Goal: Information Seeking & Learning: Learn about a topic

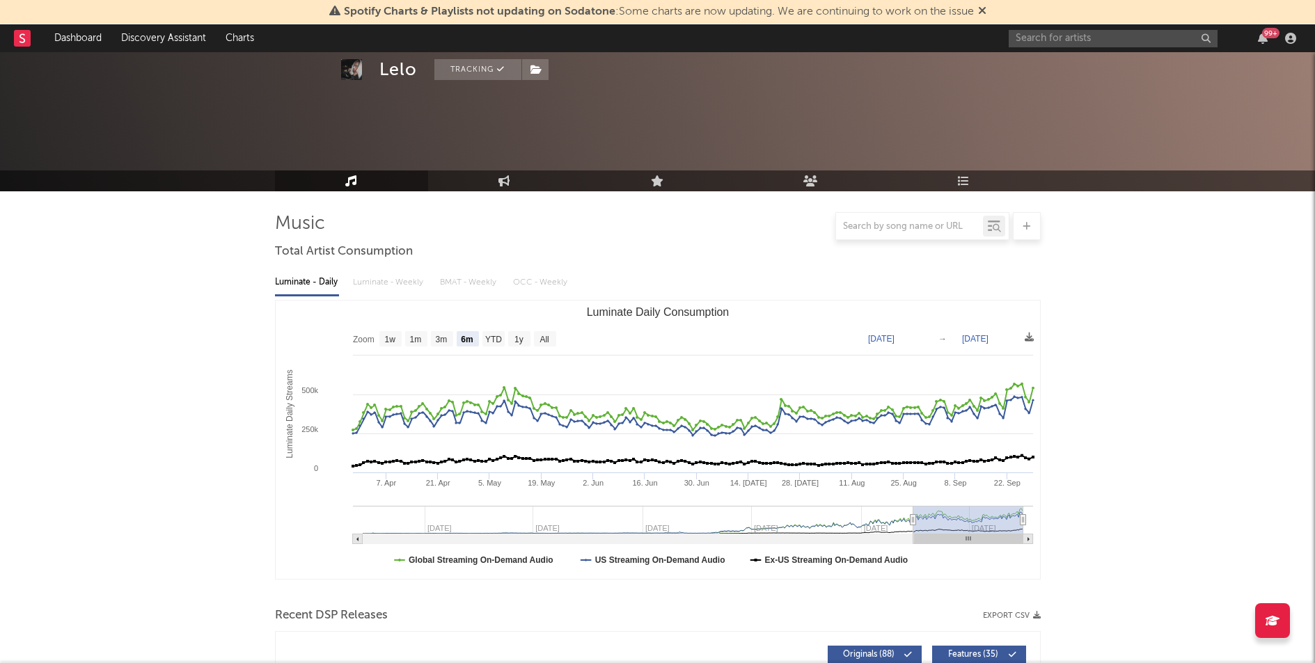
select select "6m"
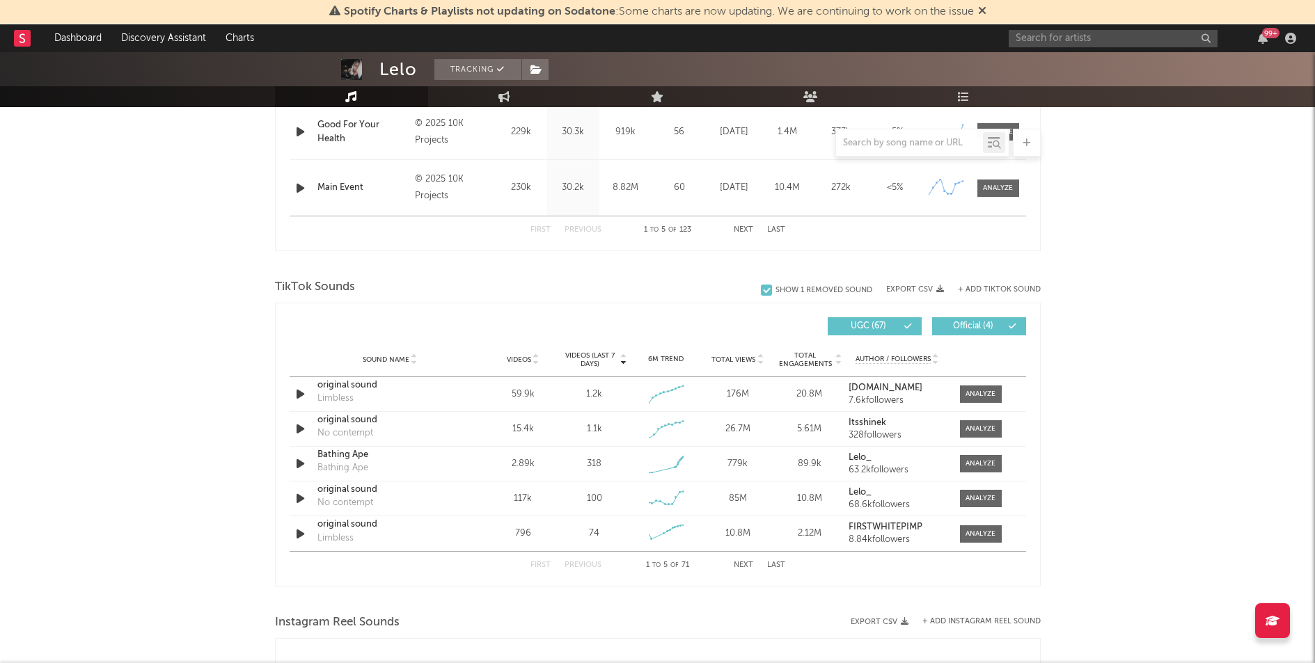
scroll to position [782, 0]
click at [1045, 38] on input "text" at bounding box center [1112, 38] width 209 height 17
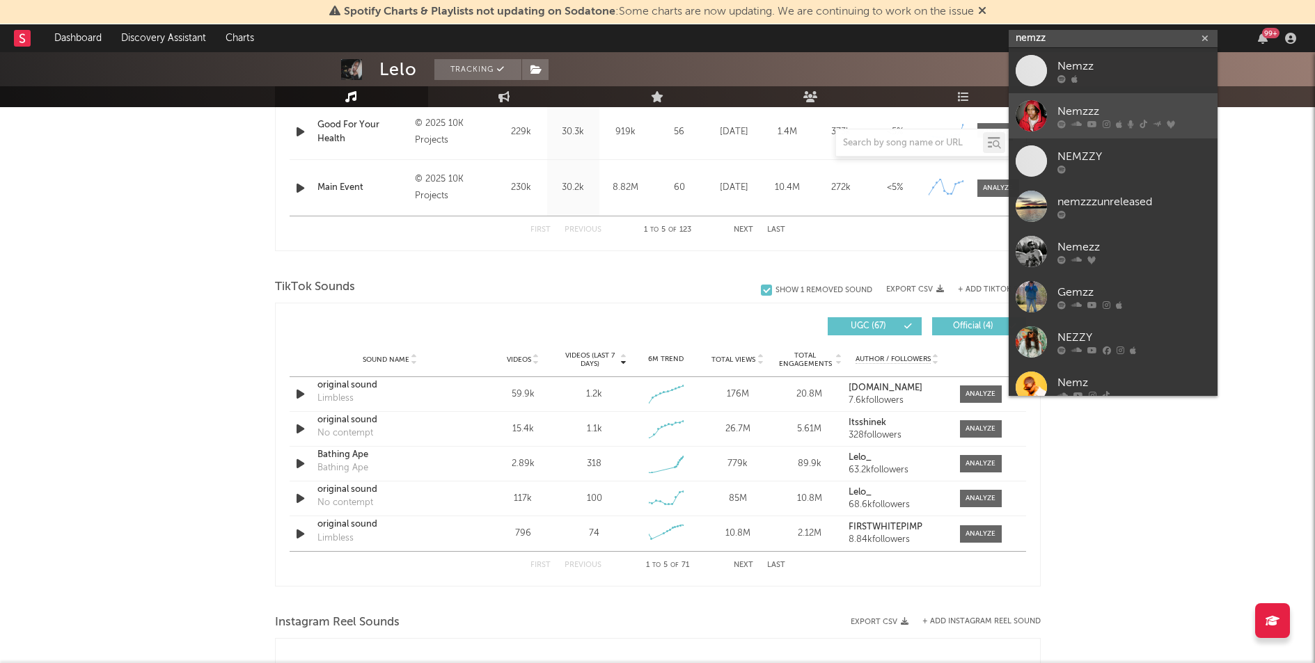
type input "nemzz"
click at [1078, 104] on div "Nemzzz" at bounding box center [1133, 111] width 153 height 17
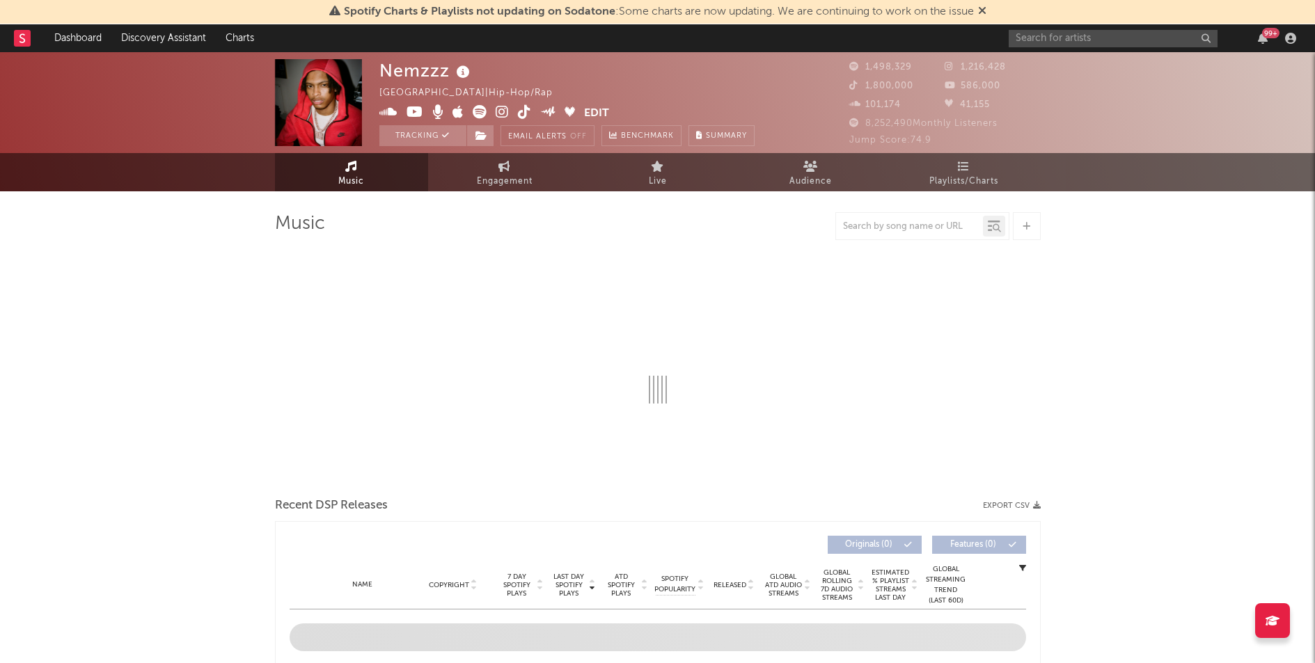
select select "6m"
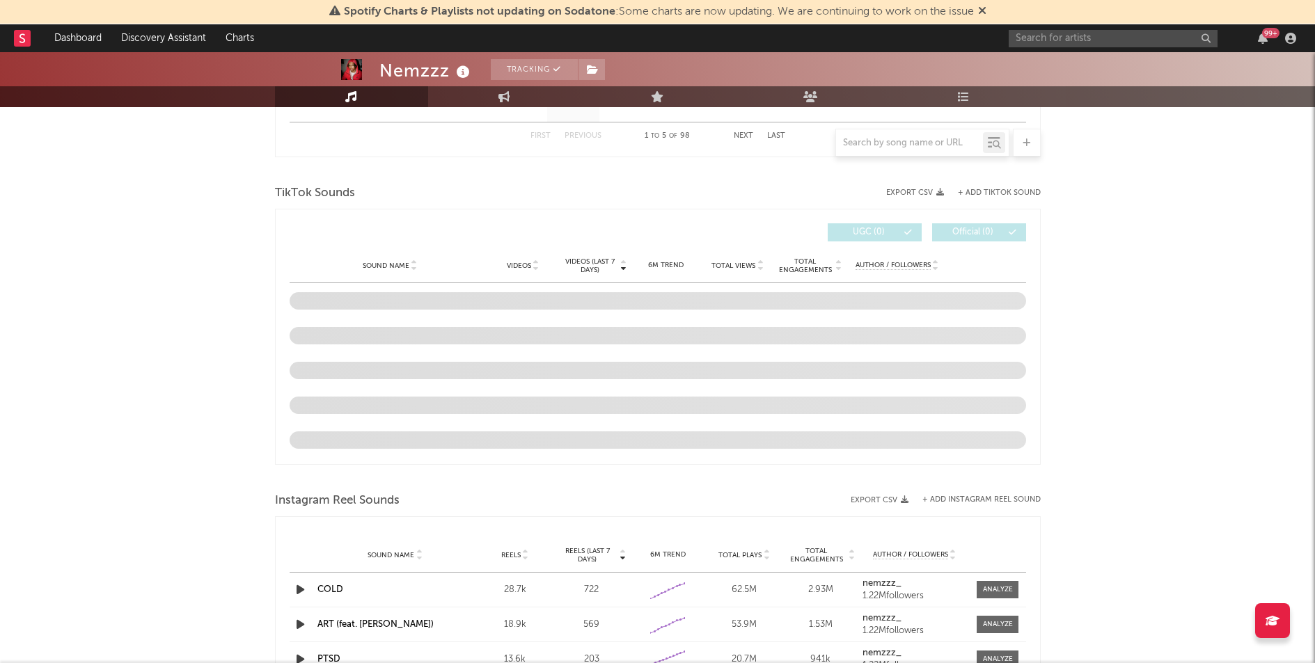
scroll to position [872, 0]
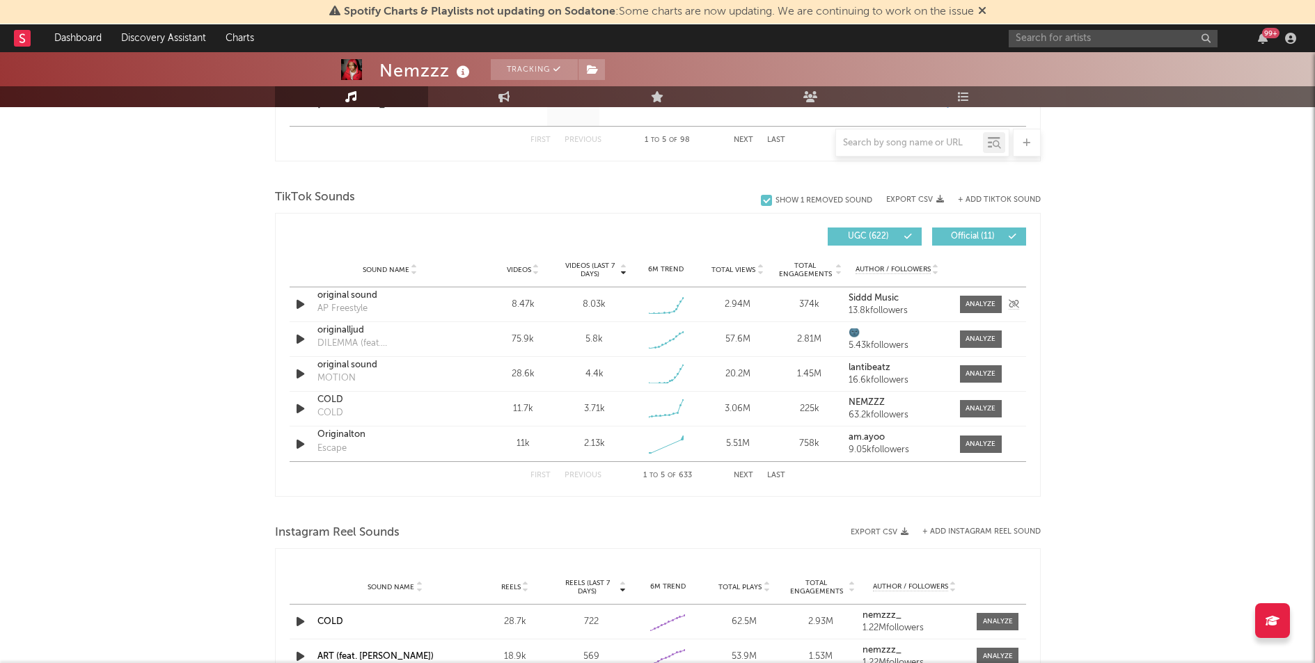
click at [363, 296] on div "original sound" at bounding box center [389, 296] width 145 height 14
click at [358, 301] on div "original sound" at bounding box center [389, 296] width 145 height 14
click at [979, 310] on span at bounding box center [981, 304] width 42 height 17
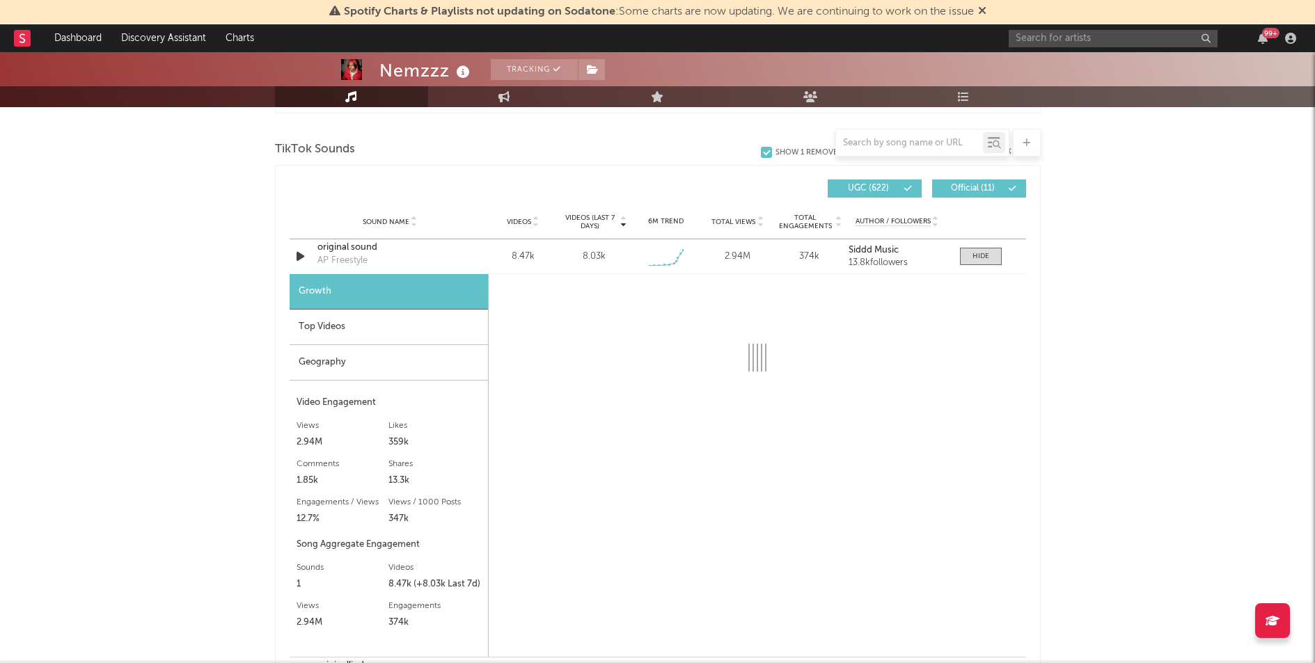
select select "1w"
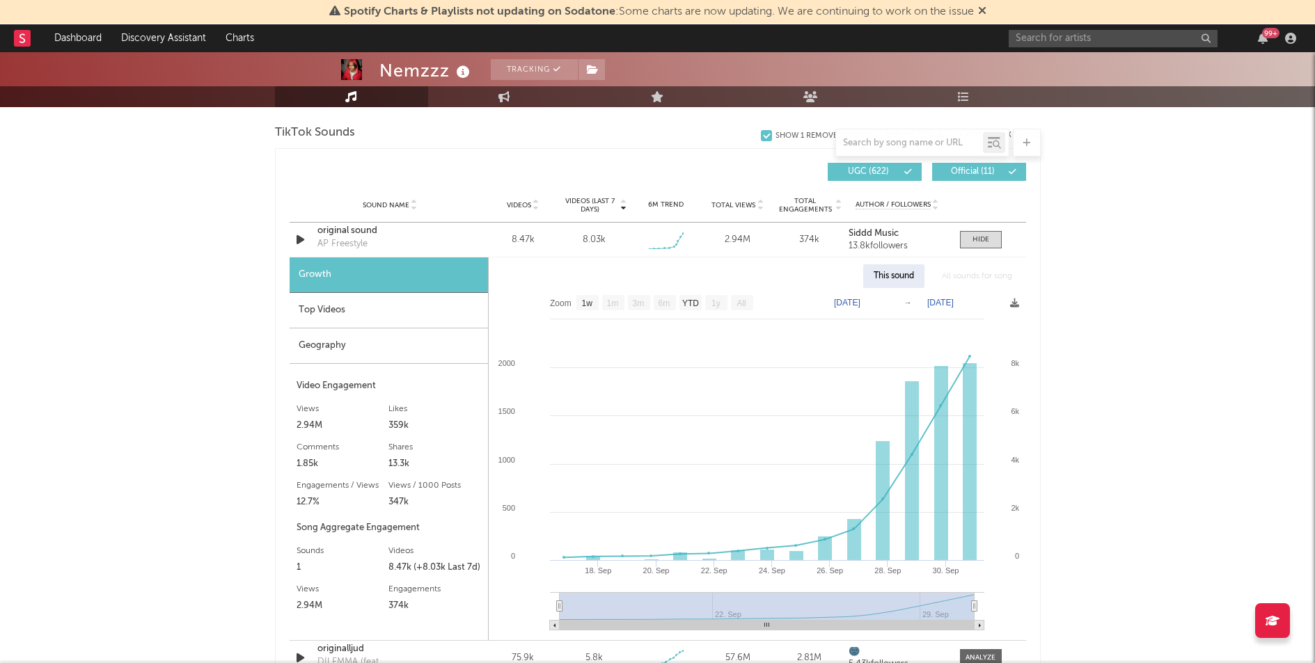
scroll to position [940, 0]
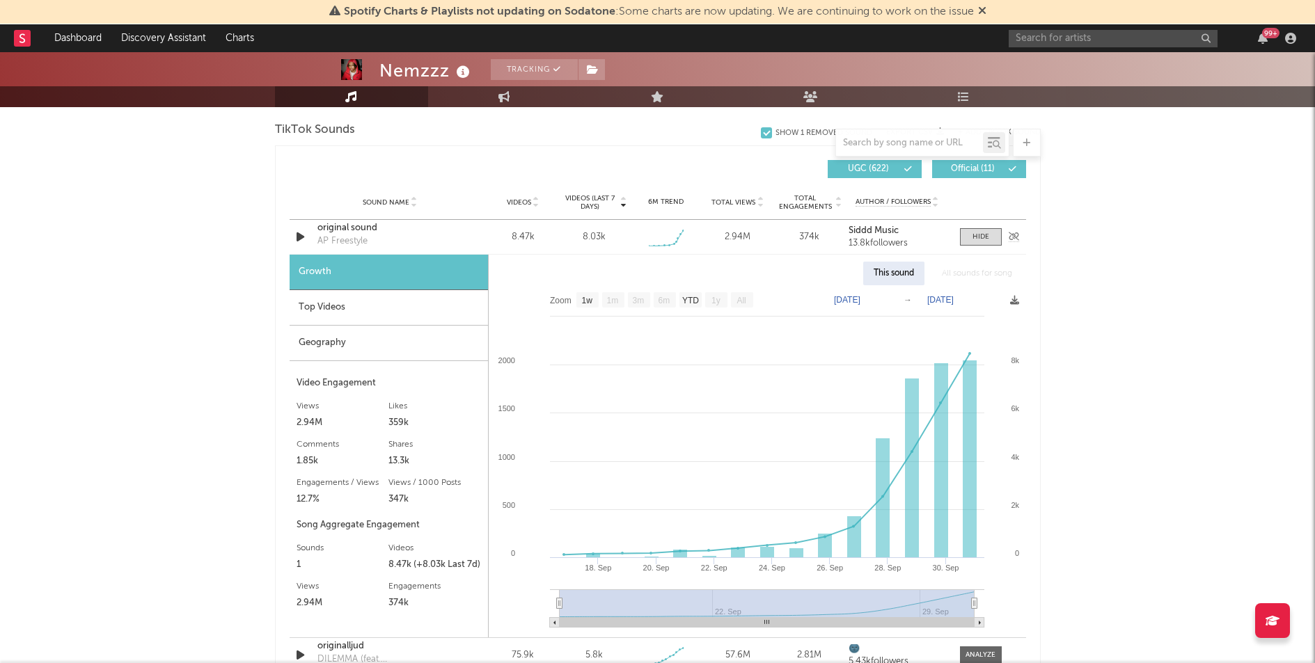
click at [979, 246] on div "Sound Name original sound AP Freestyle Videos 8.47k Videos (last 7 days) 8.03k …" at bounding box center [658, 237] width 736 height 34
click at [979, 242] on div at bounding box center [980, 237] width 17 height 10
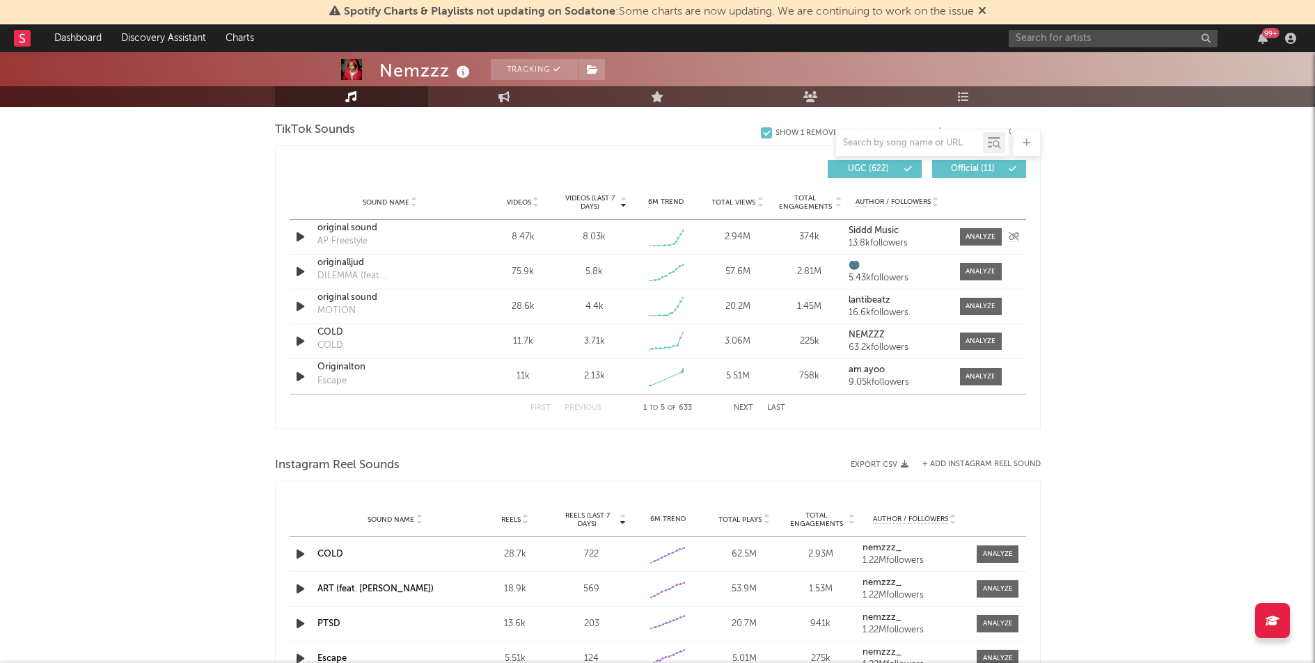
click at [363, 234] on div "original sound" at bounding box center [389, 228] width 145 height 14
click at [979, 237] on div at bounding box center [980, 237] width 30 height 10
select select "1w"
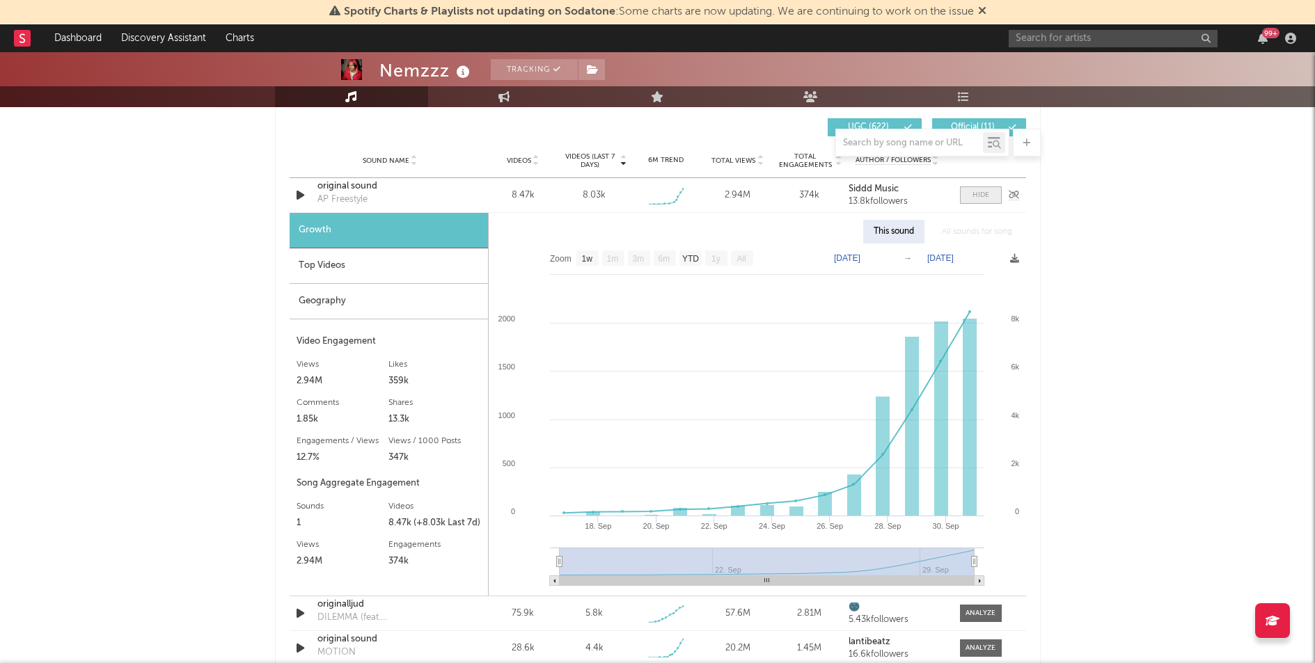
scroll to position [1022, 0]
